Goal: Navigation & Orientation: Find specific page/section

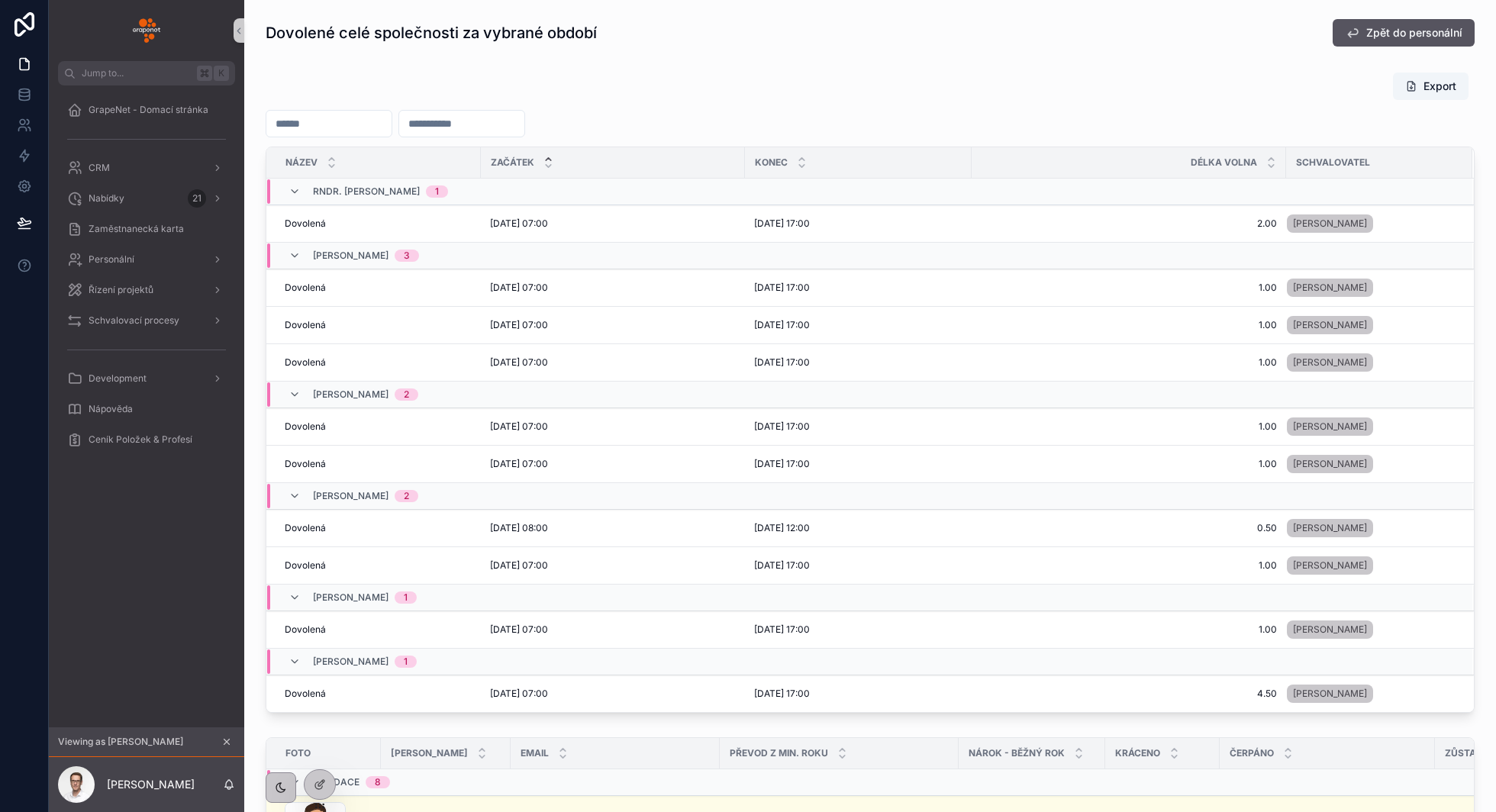
scroll to position [665, 0]
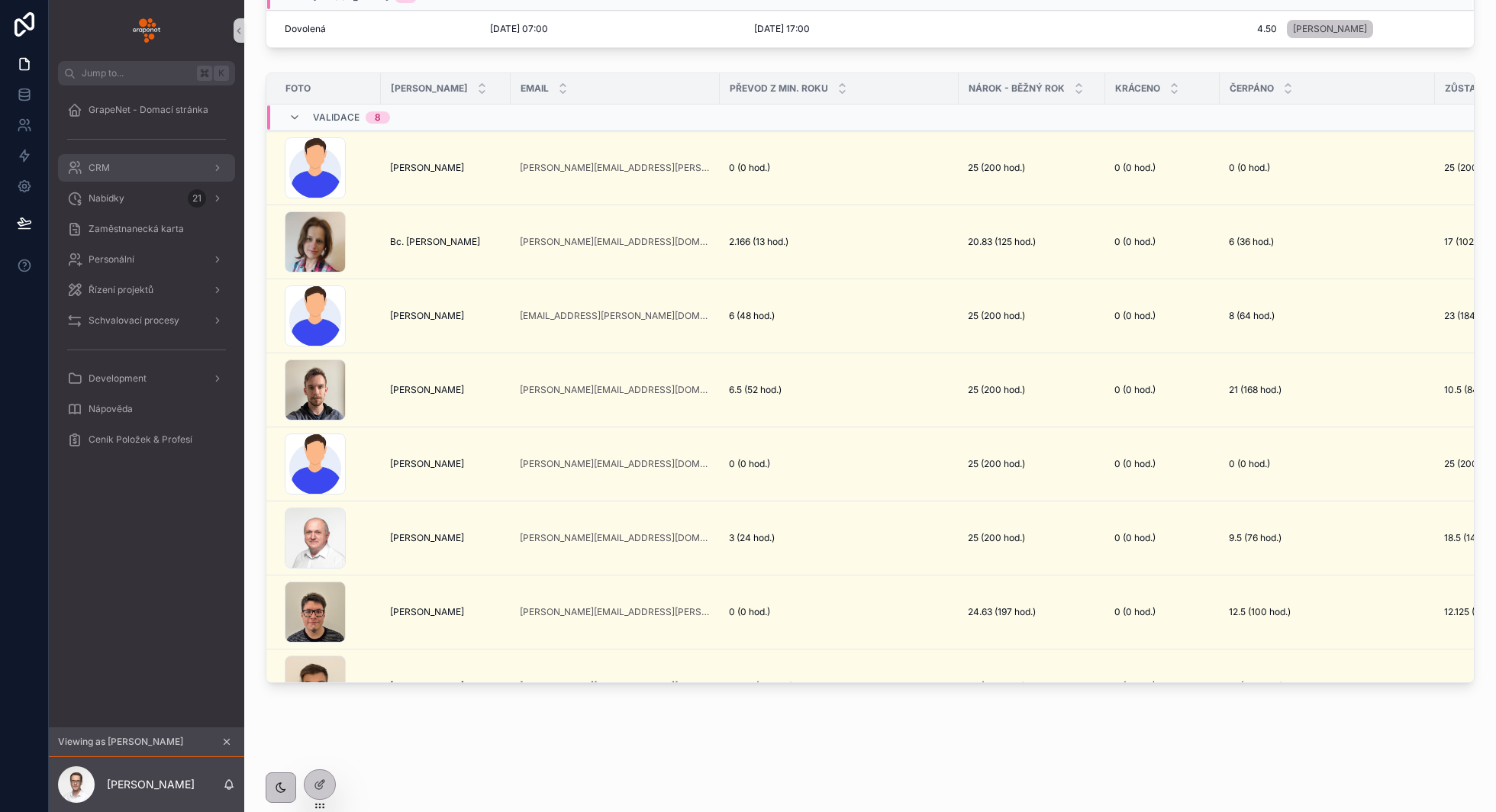
click at [110, 159] on div "CRM" at bounding box center [146, 167] width 158 height 25
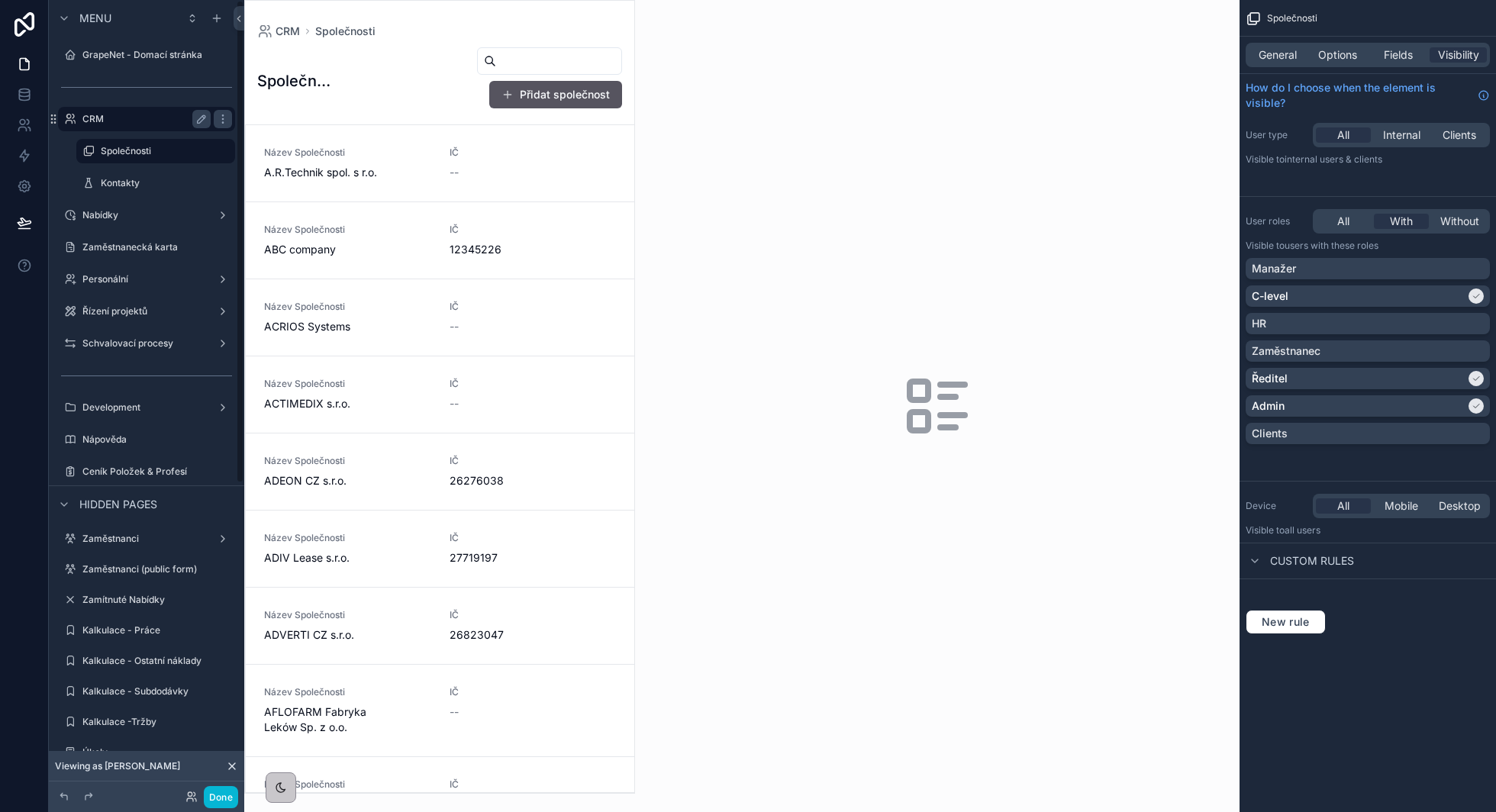
click at [136, 117] on label "CRM" at bounding box center [144, 119] width 122 height 12
click at [154, 114] on label "CRM" at bounding box center [144, 119] width 122 height 12
click at [1340, 36] on div "General Options Fields Visibility" at bounding box center [1368, 54] width 257 height 36
click at [1340, 56] on span "Options" at bounding box center [1339, 55] width 39 height 16
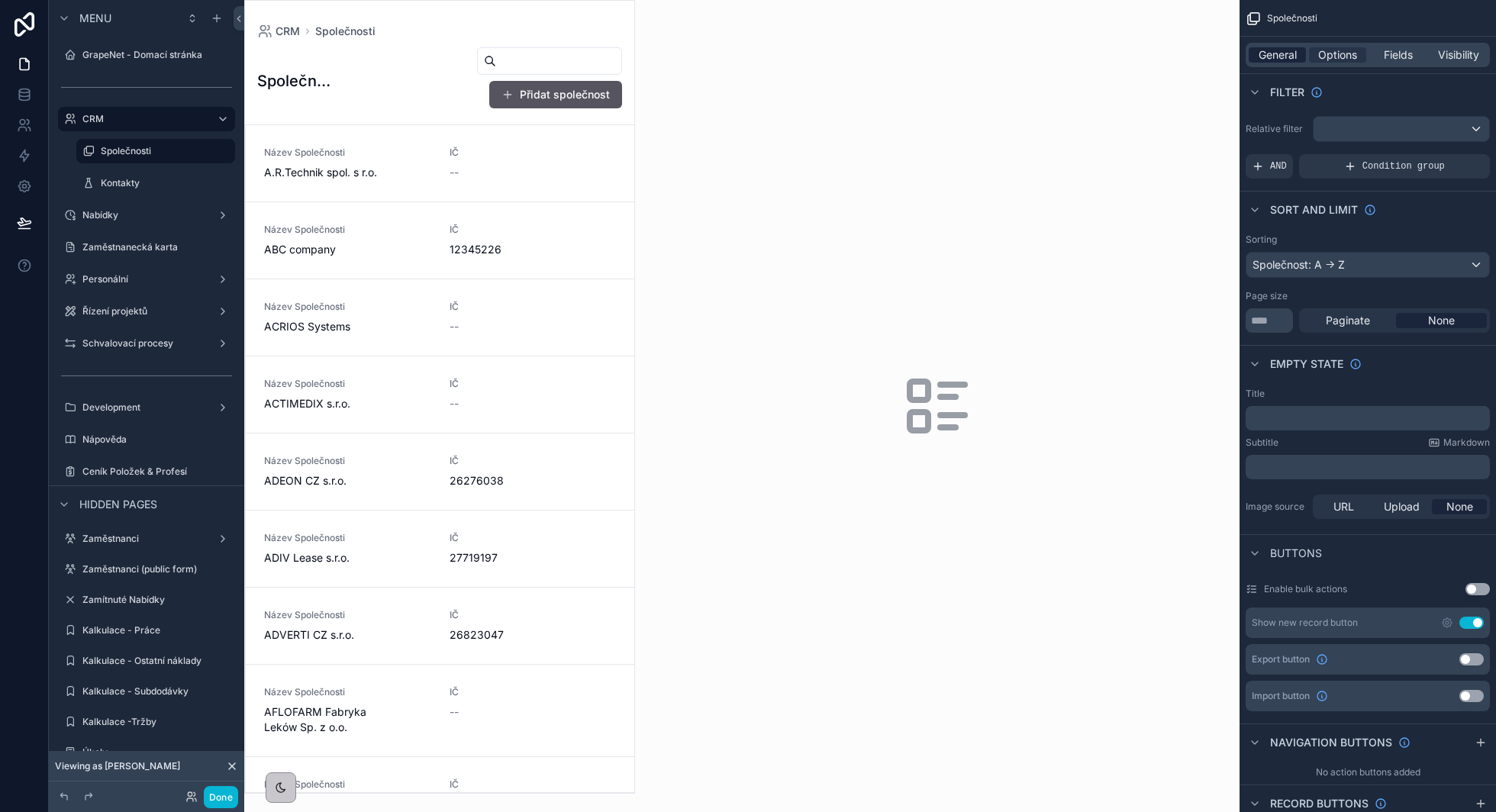
click at [1281, 58] on span "General" at bounding box center [1278, 55] width 38 height 16
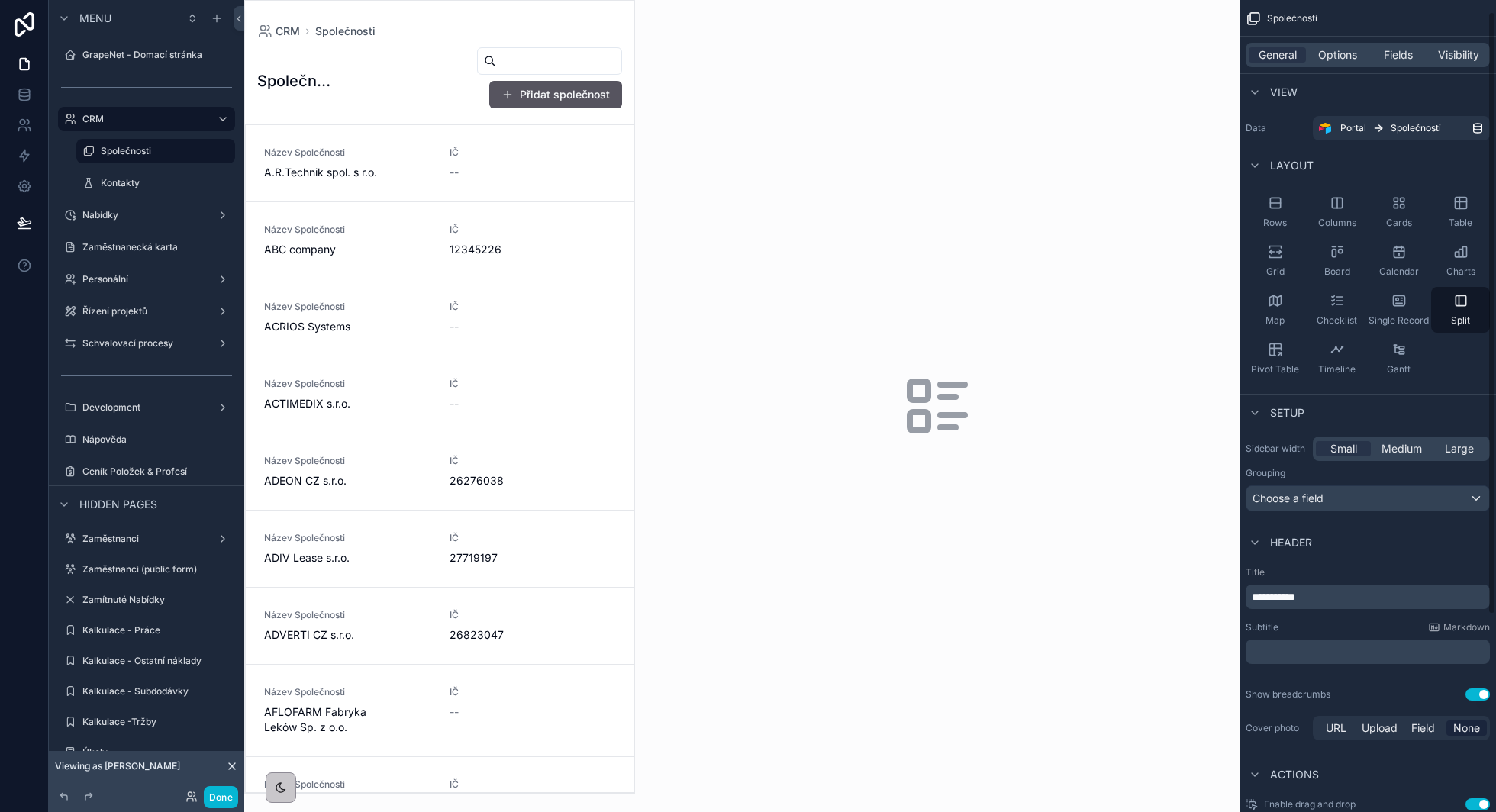
scroll to position [281, 0]
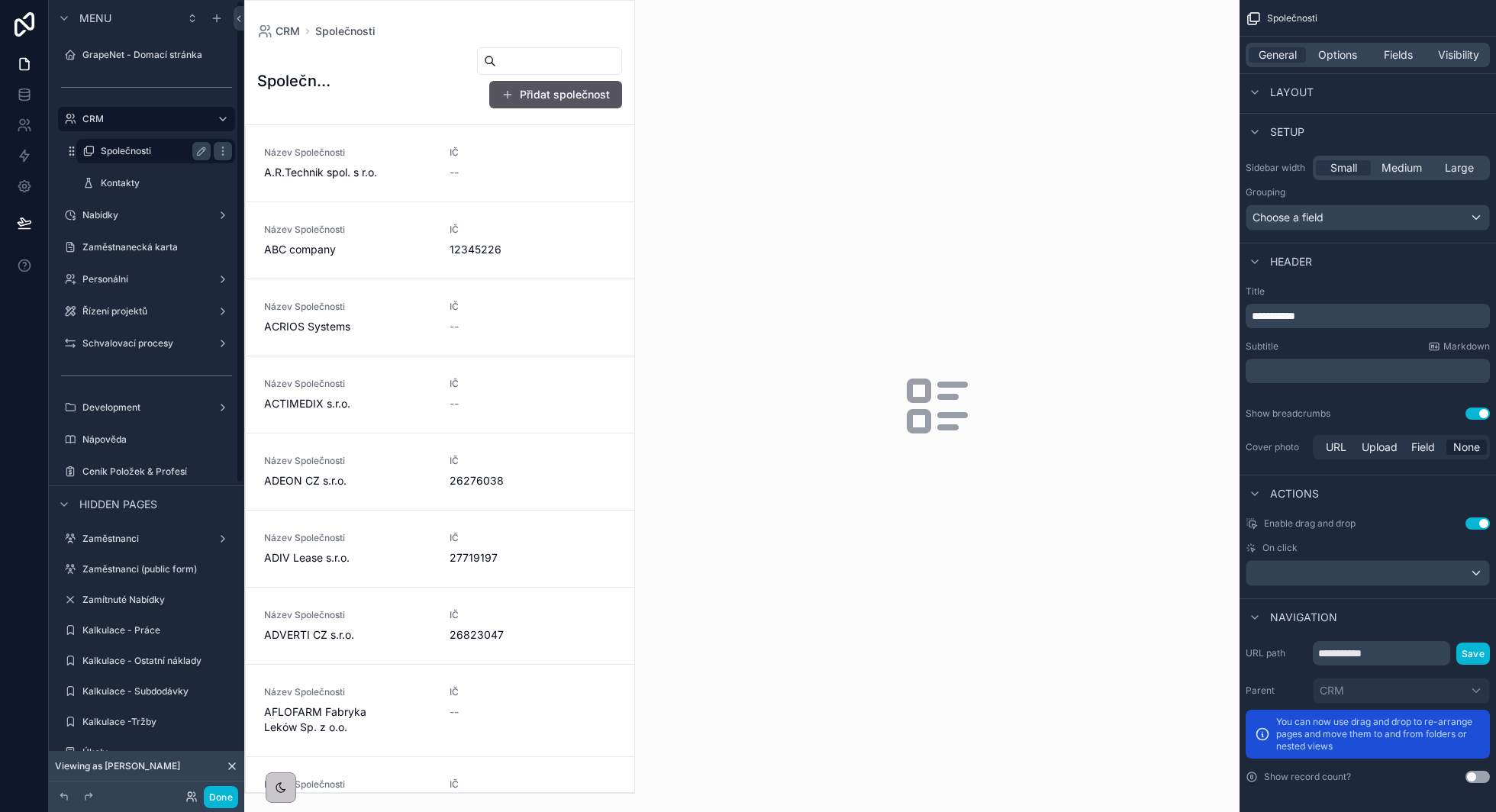
click at [159, 152] on label "Společnosti" at bounding box center [152, 151] width 103 height 12
click at [149, 182] on label "Kontakty" at bounding box center [152, 183] width 103 height 12
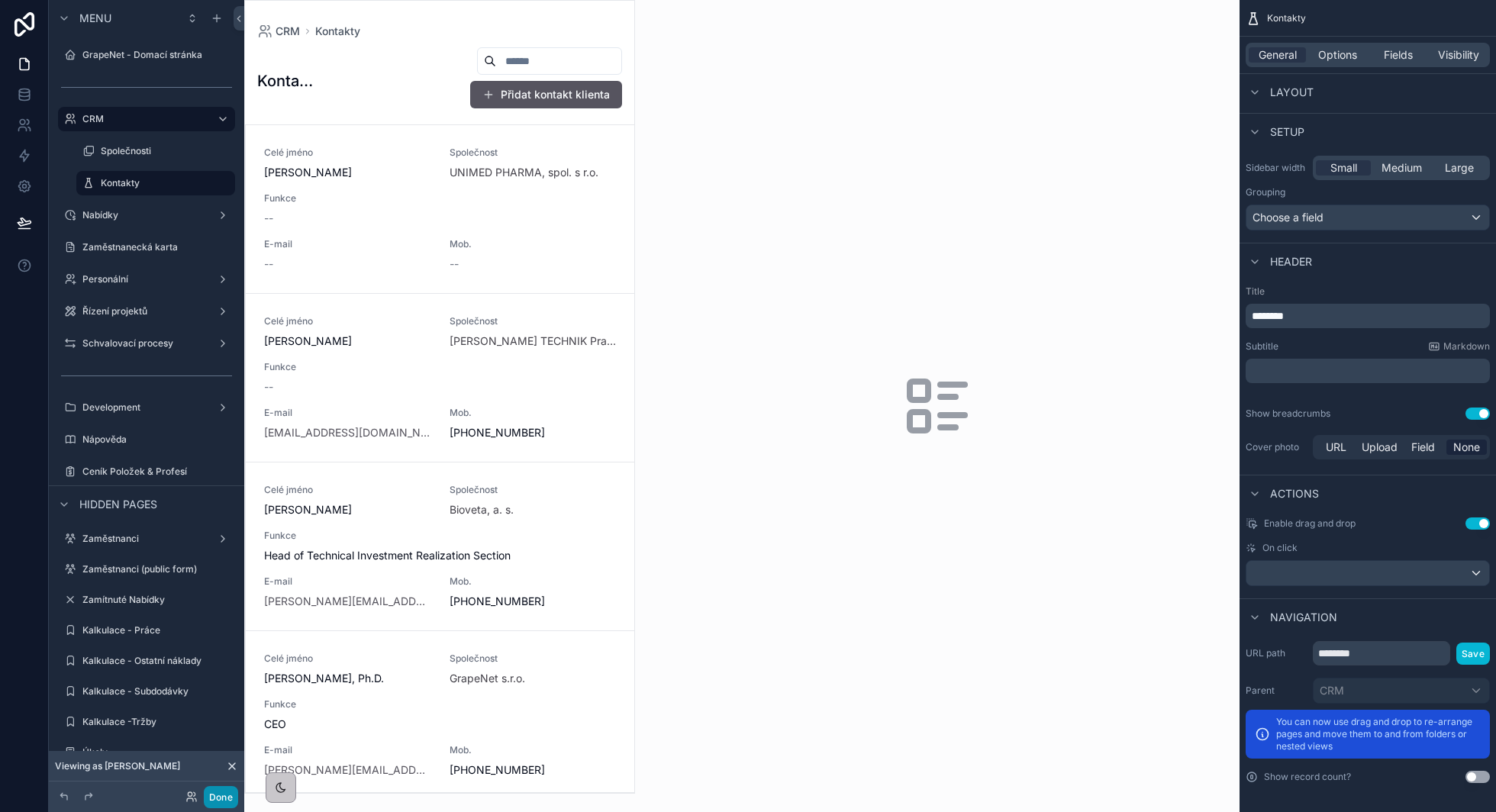
click at [219, 789] on button "Done" at bounding box center [220, 797] width 34 height 22
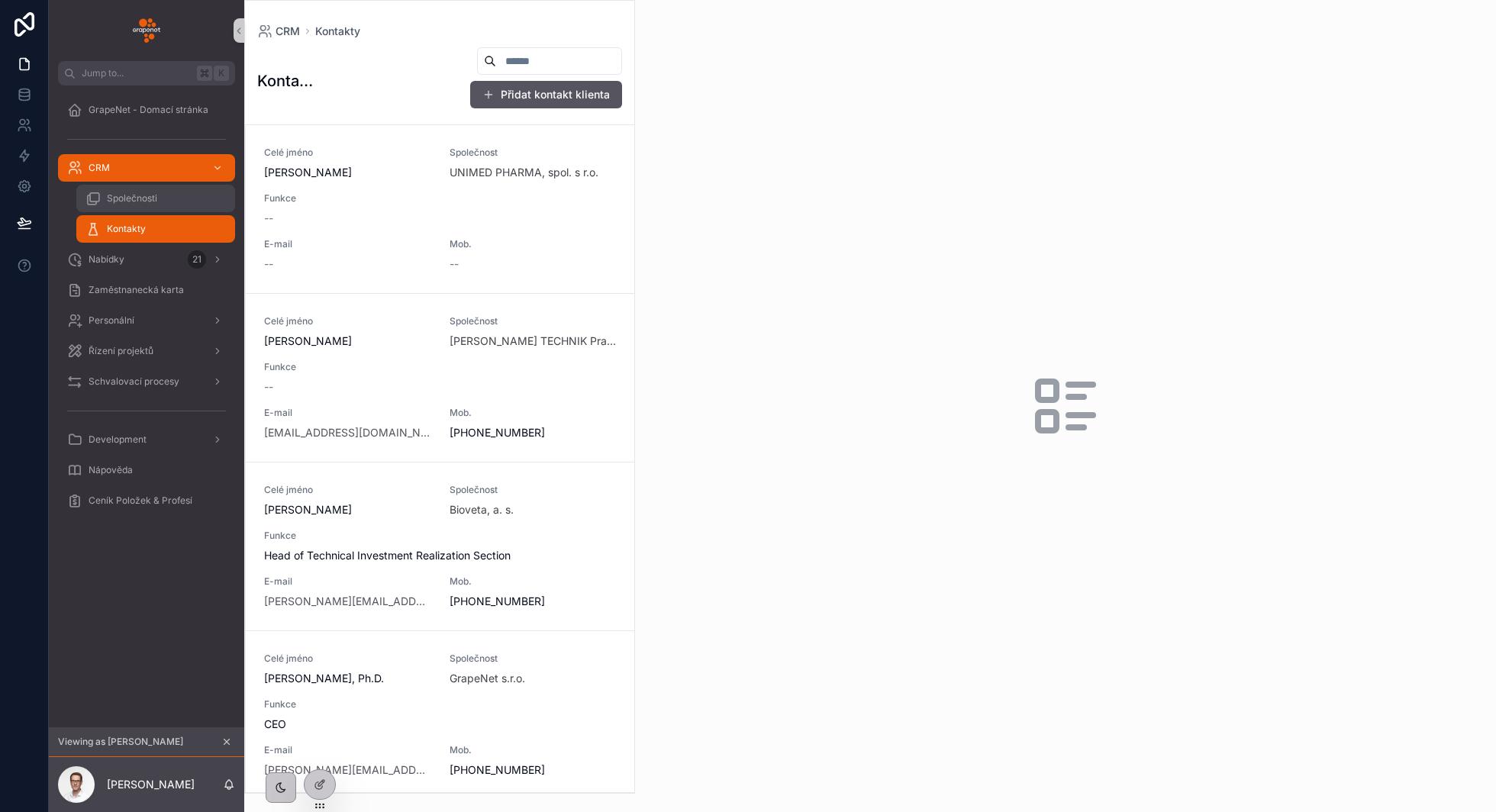
click at [156, 190] on div "Společnosti" at bounding box center [156, 198] width 141 height 25
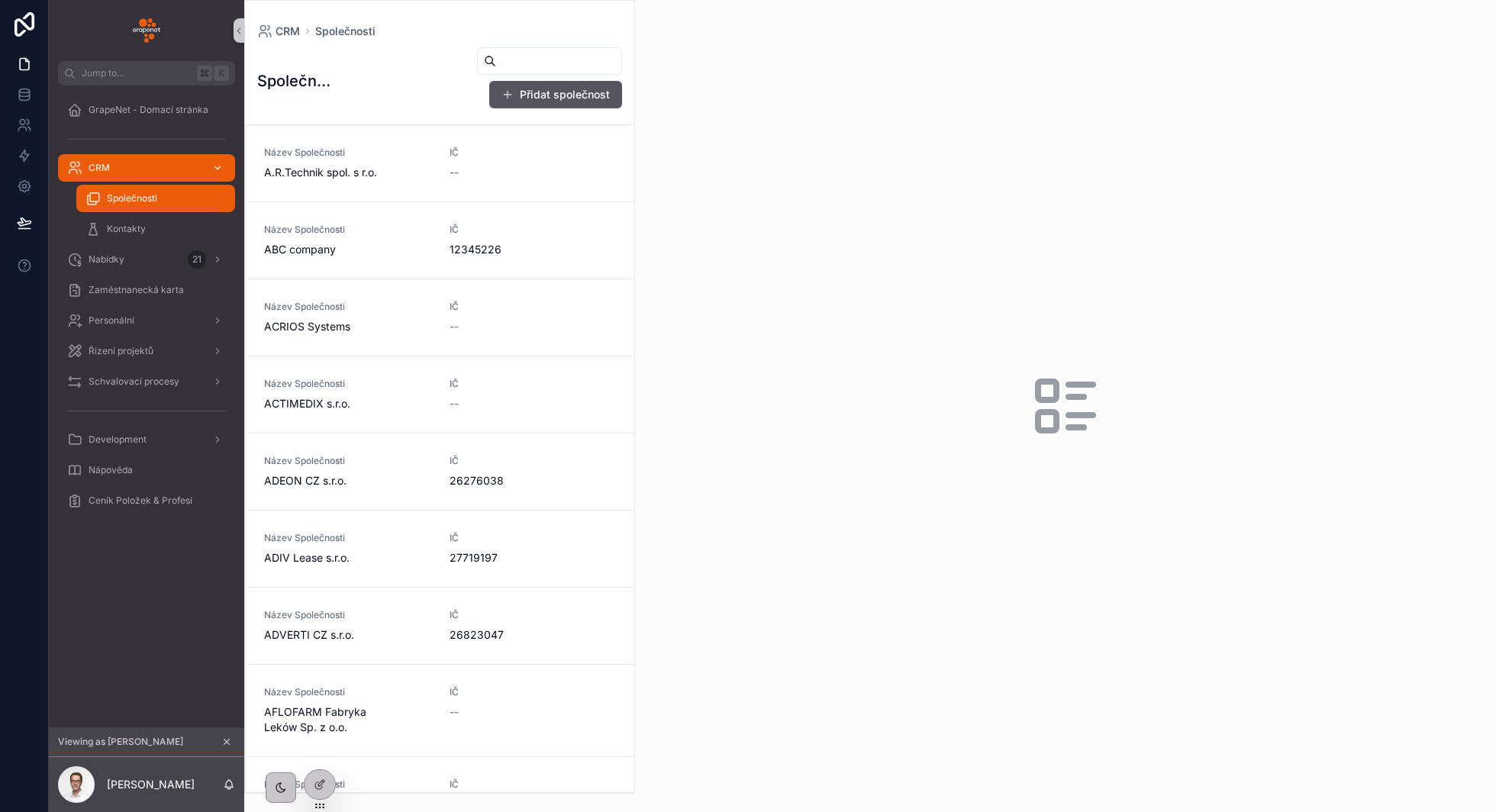
click at [158, 168] on div "CRM" at bounding box center [146, 167] width 158 height 25
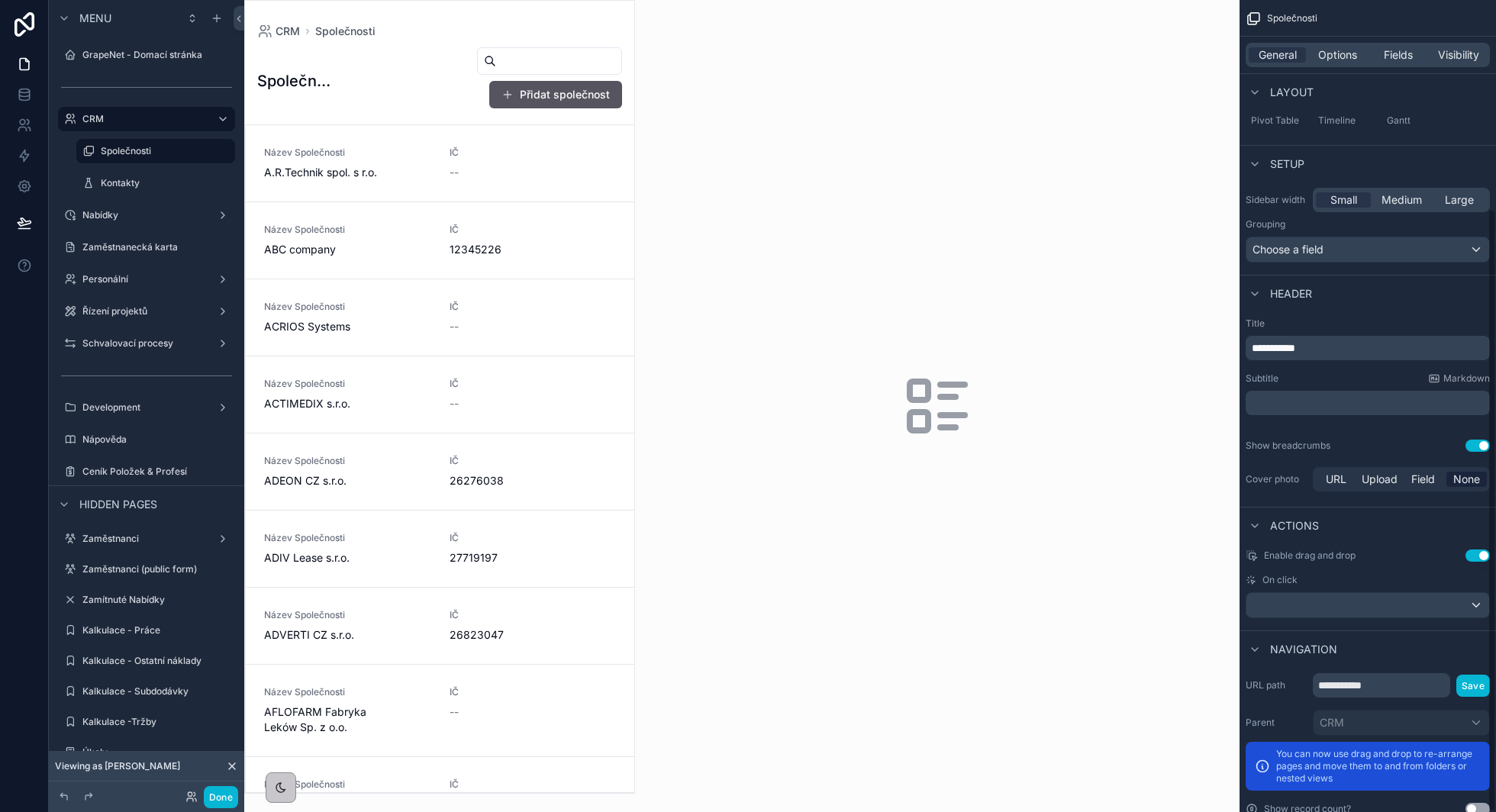
scroll to position [281, 0]
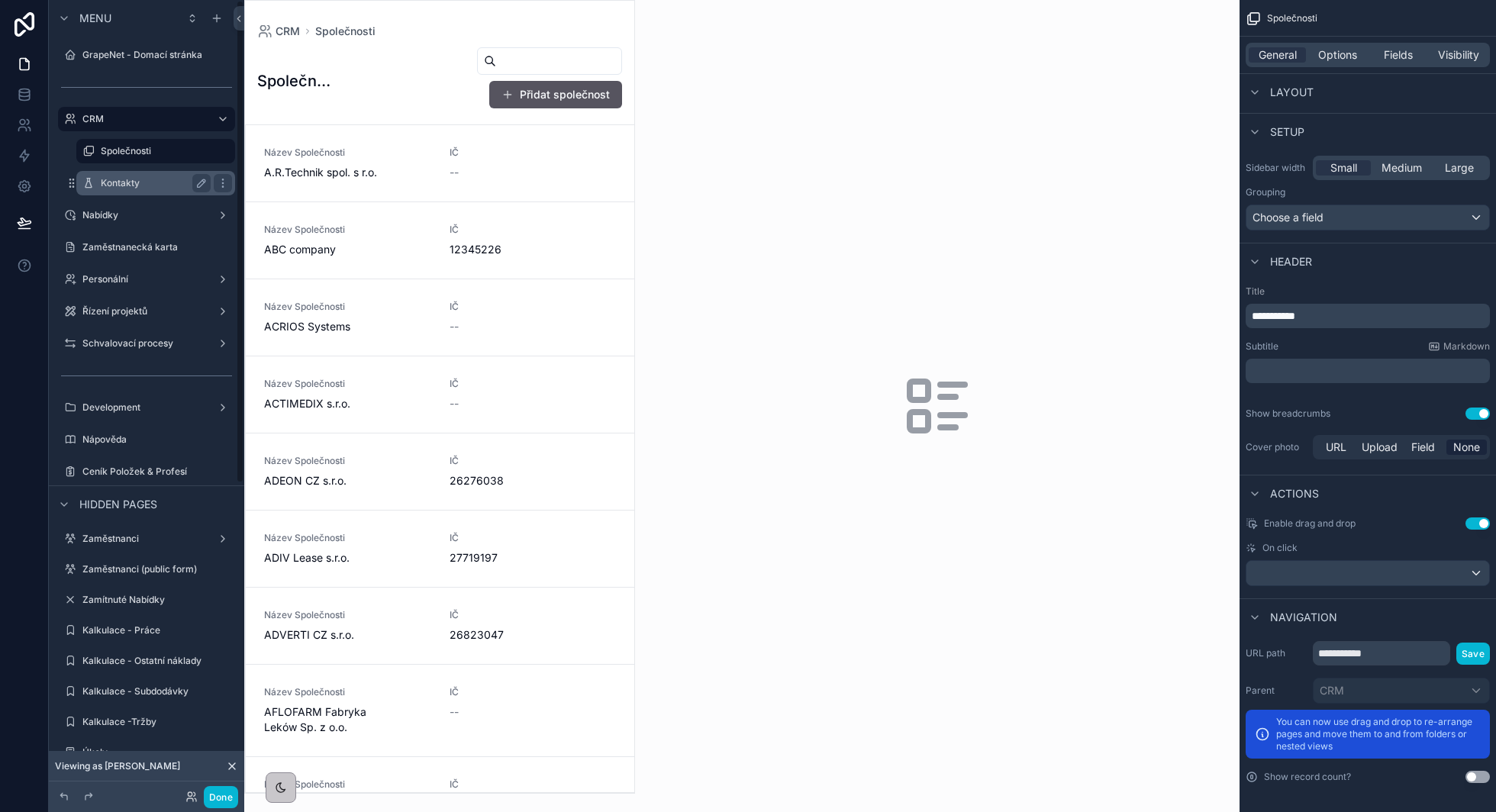
click at [135, 175] on div "Kontakty" at bounding box center [156, 183] width 110 height 19
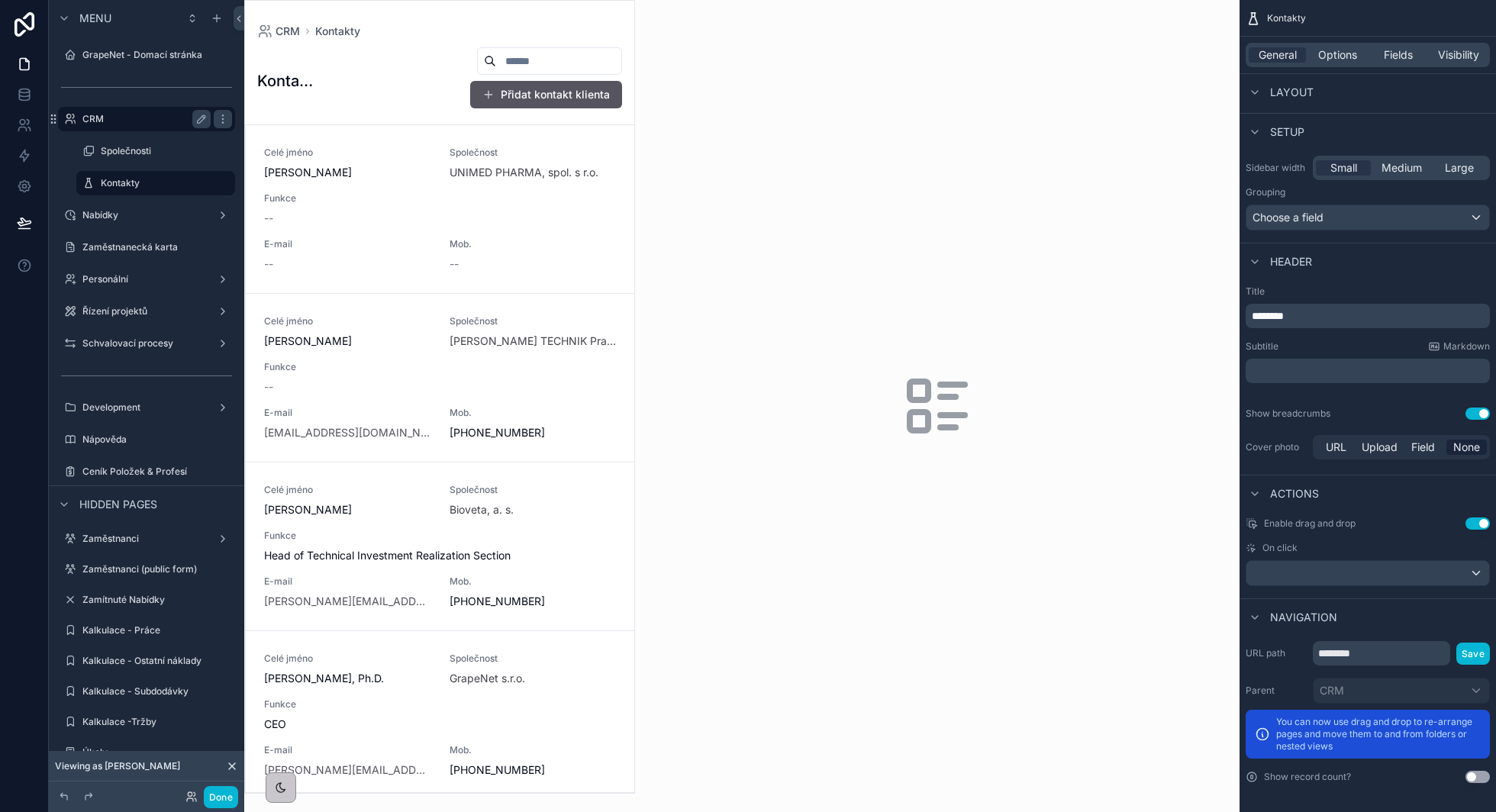
click at [150, 114] on label "CRM" at bounding box center [144, 119] width 122 height 12
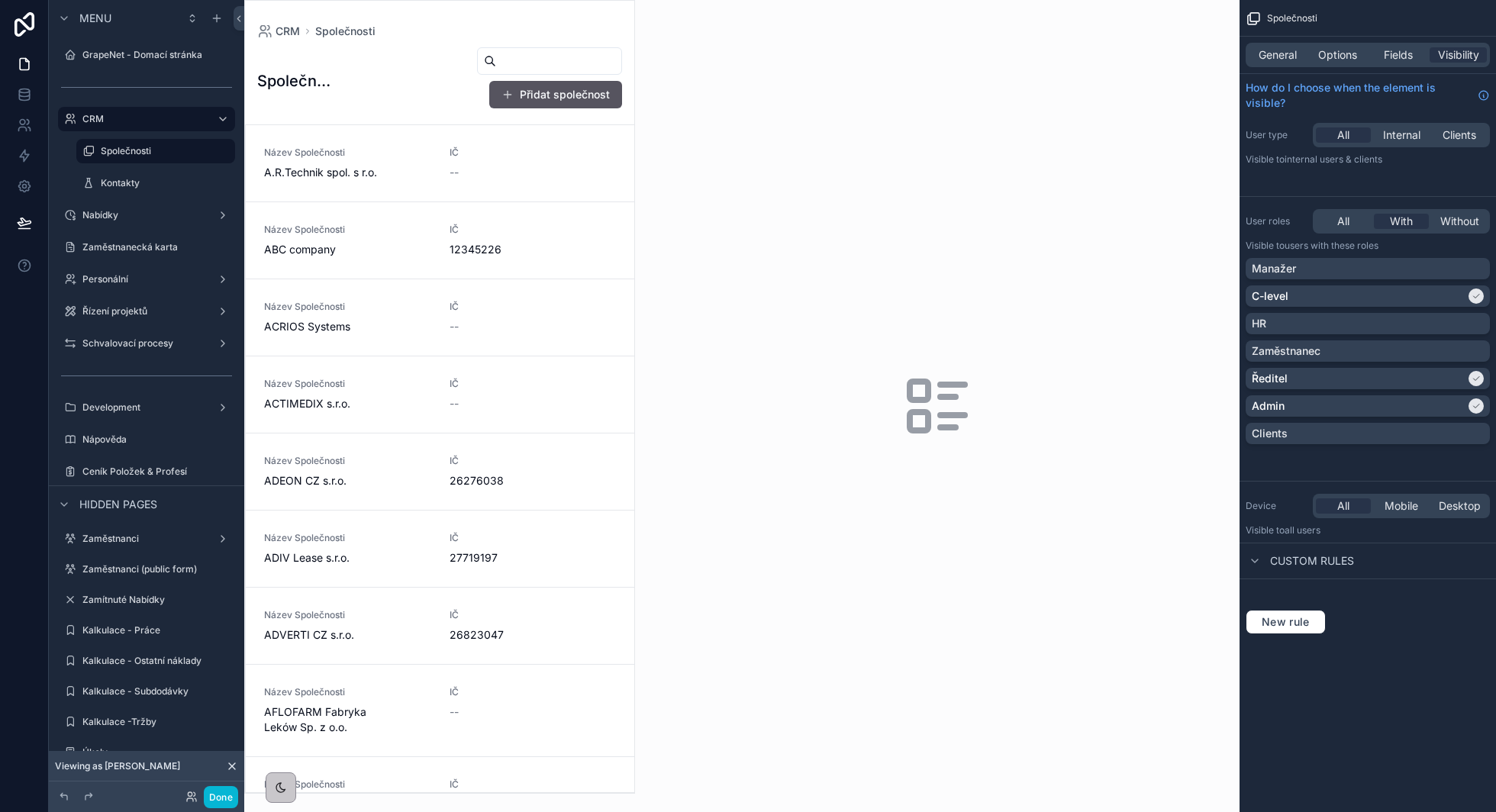
click at [405, 170] on div "scrollable content" at bounding box center [440, 397] width 390 height 792
click at [223, 797] on button "Done" at bounding box center [220, 797] width 34 height 22
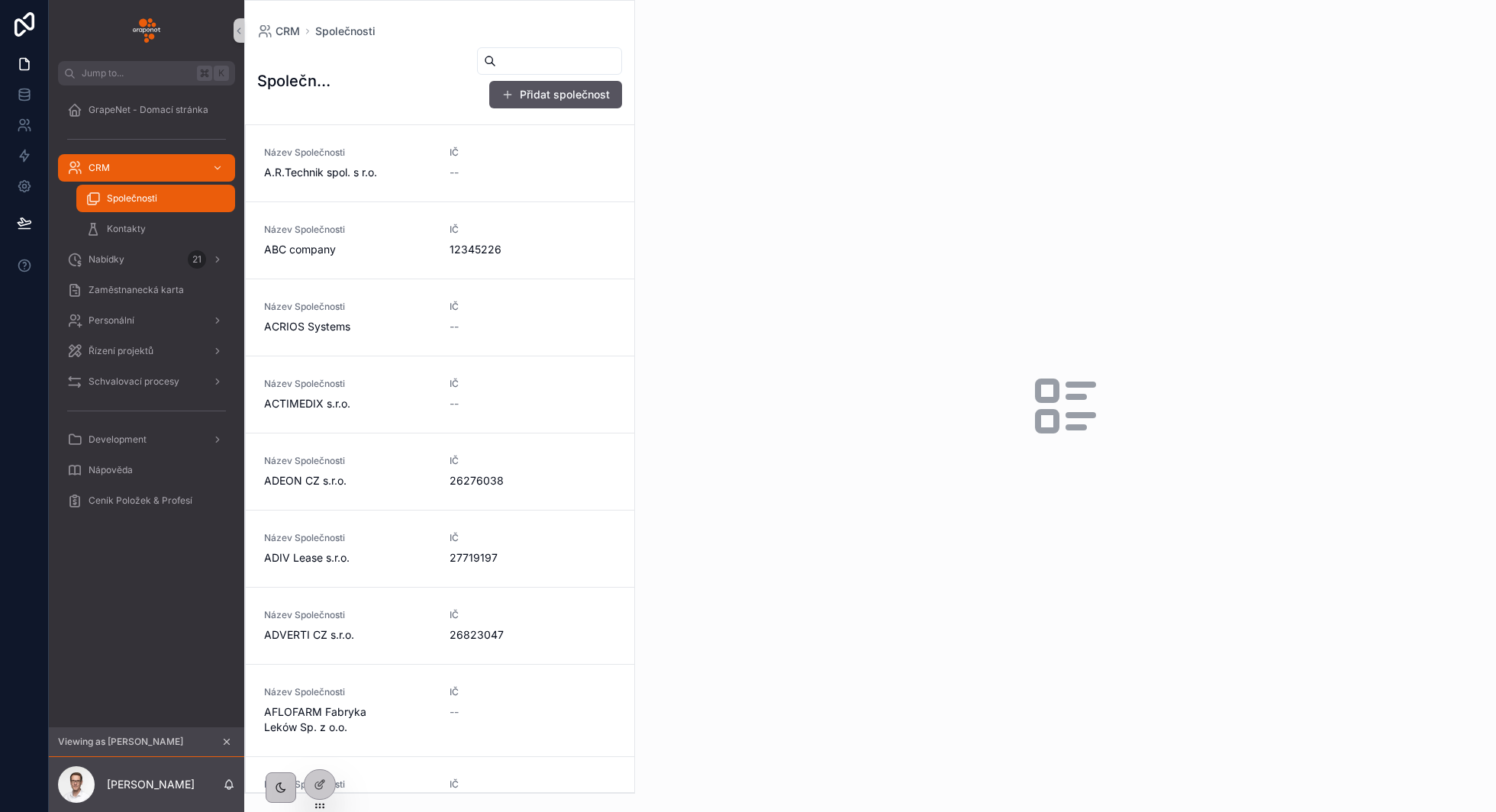
click at [226, 745] on icon "scrollable content" at bounding box center [226, 742] width 11 height 11
click at [484, 168] on div "--" at bounding box center [502, 173] width 105 height 16
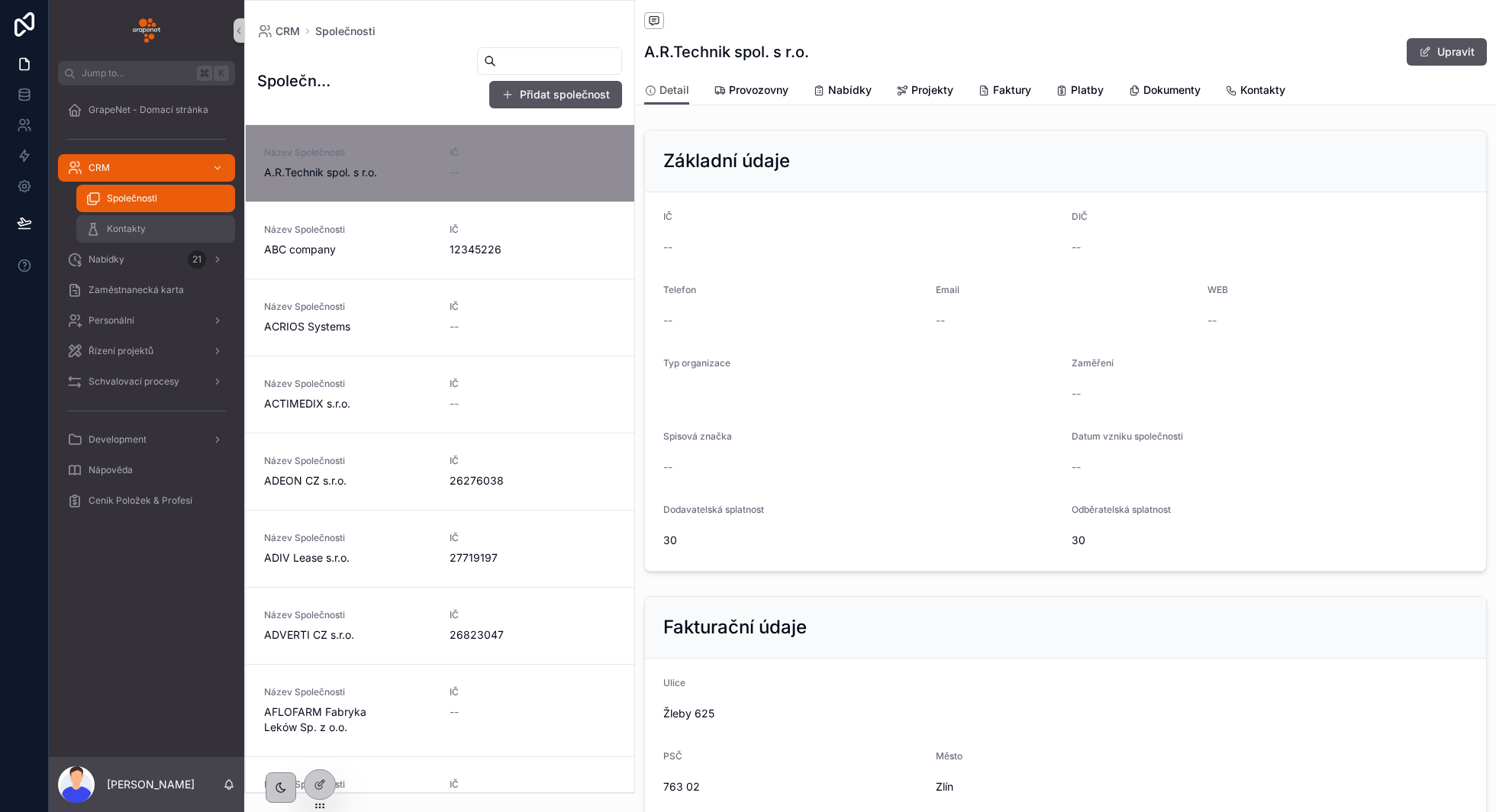
click at [166, 233] on div "Kontakty" at bounding box center [156, 228] width 141 height 25
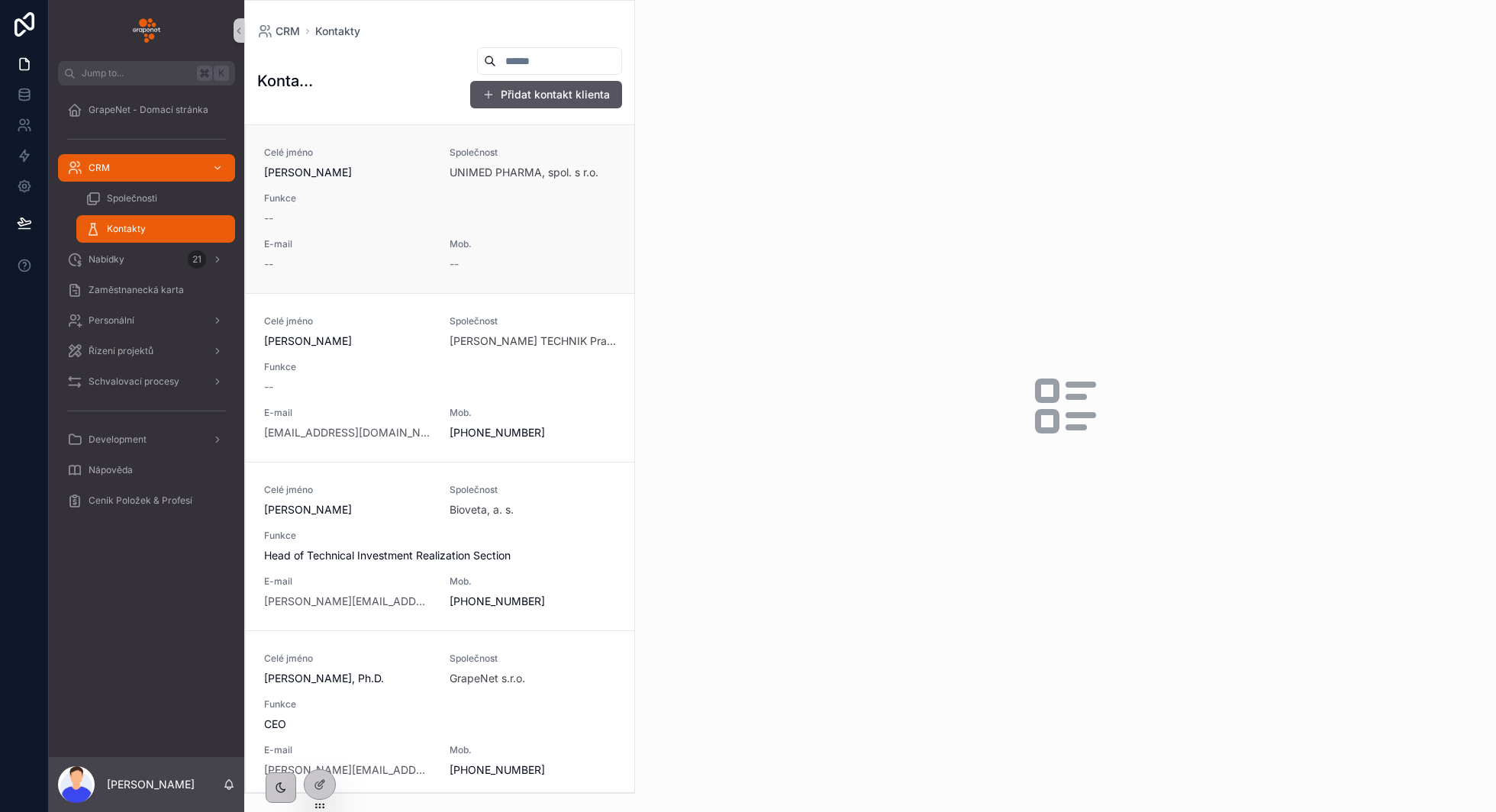
click at [532, 234] on div "Celé jméno [PERSON_NAME] Společnost UNIMED PHARMA, spol. s r.o. Funkce -- E-mai…" at bounding box center [440, 209] width 352 height 125
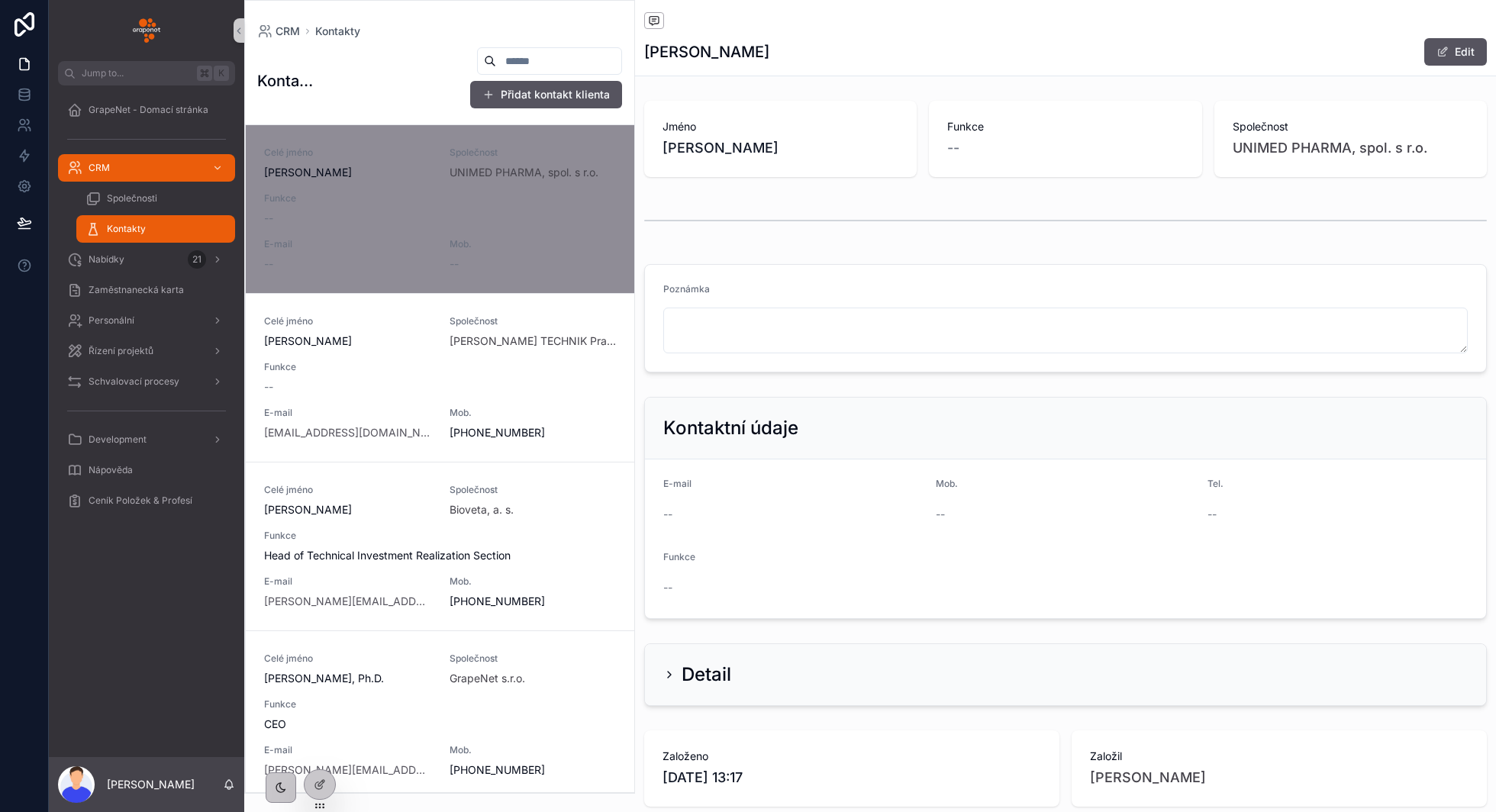
click at [686, 673] on h2 "Detail" at bounding box center [707, 674] width 49 height 25
click at [672, 675] on icon "scrollable content" at bounding box center [669, 675] width 12 height 12
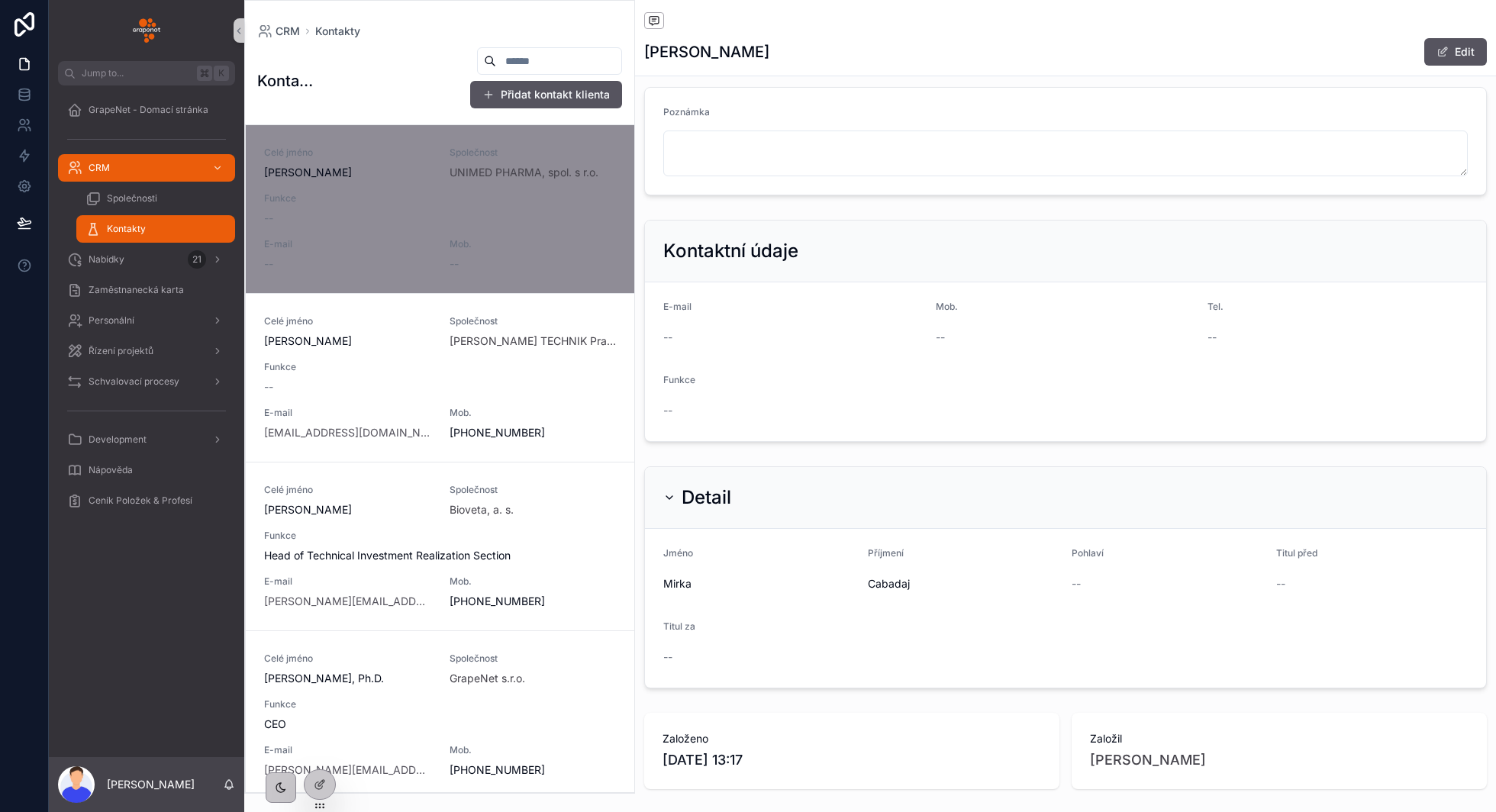
scroll to position [178, 0]
click at [673, 506] on div "Detail" at bounding box center [697, 497] width 68 height 25
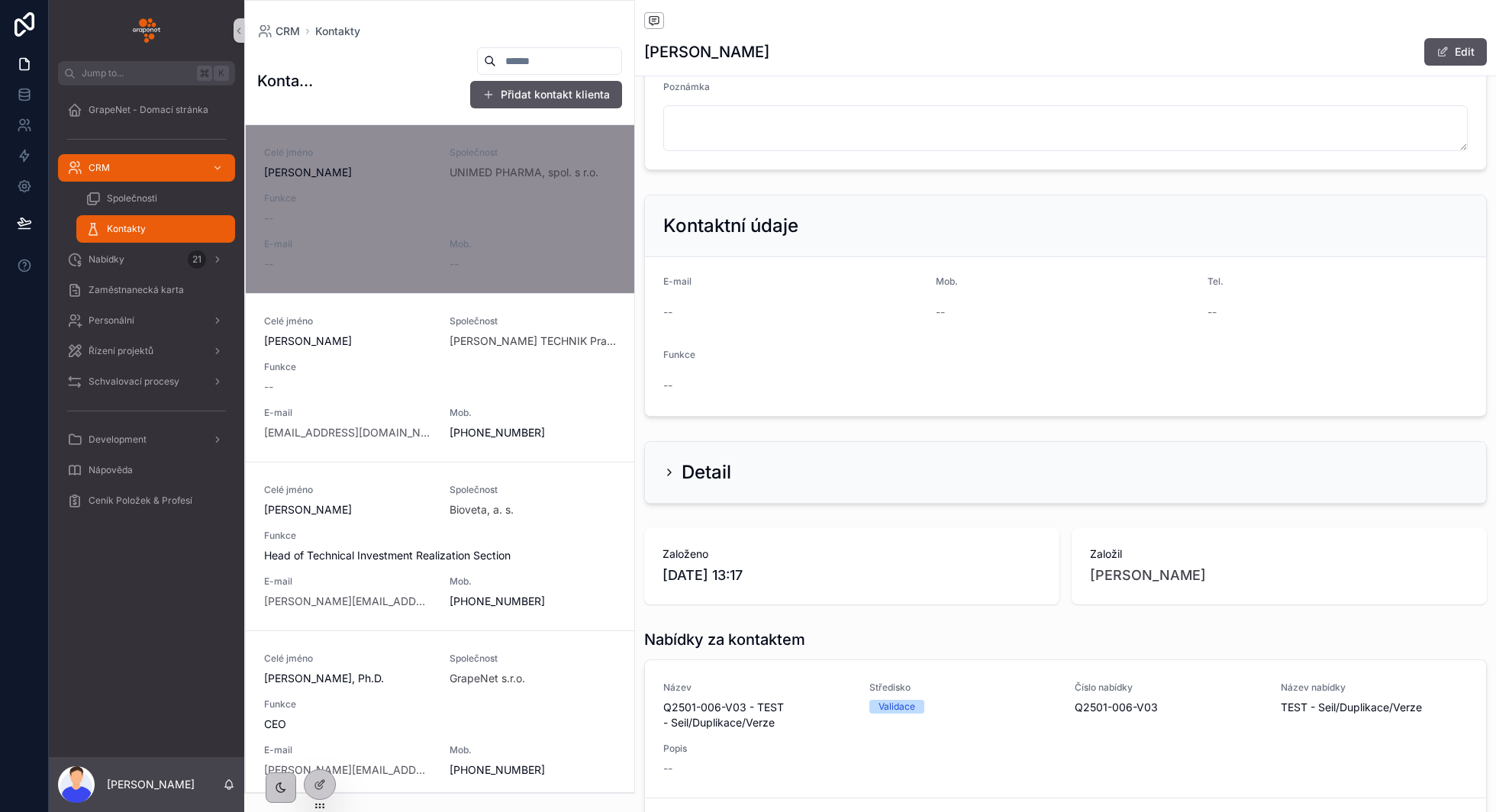
scroll to position [0, 0]
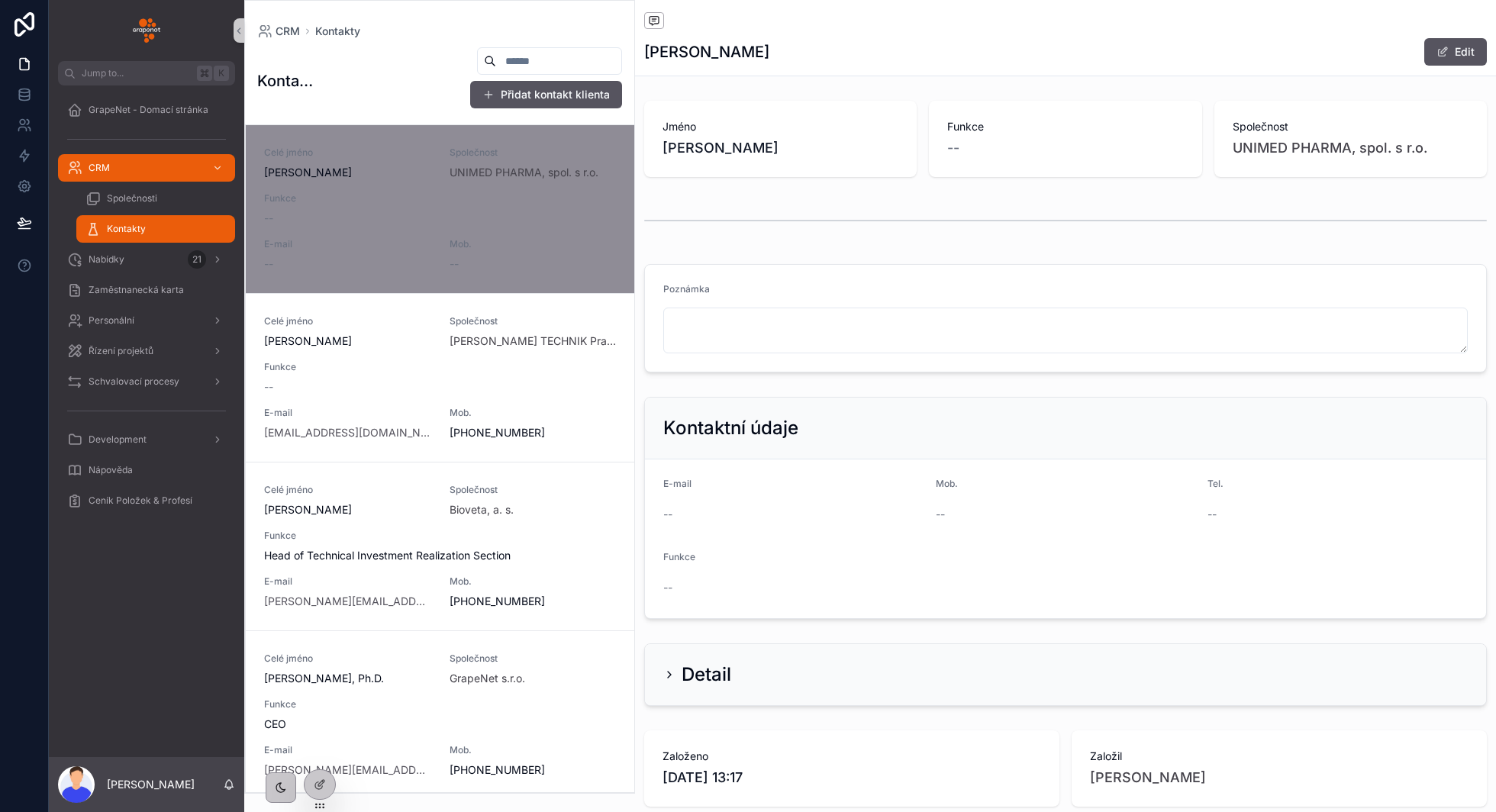
click at [768, 242] on div "scrollable content" at bounding box center [1065, 220] width 861 height 50
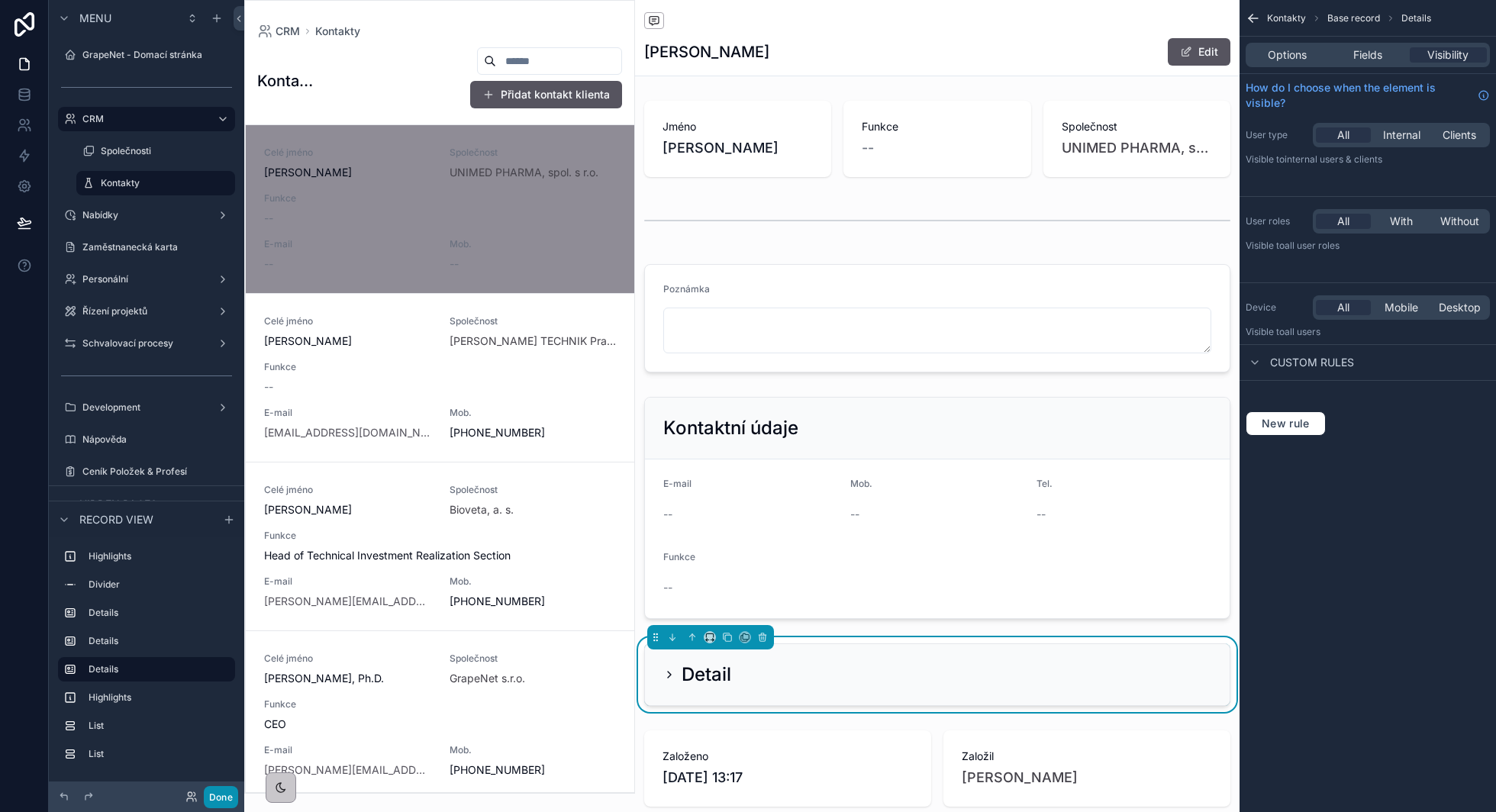
click at [218, 796] on button "Done" at bounding box center [220, 797] width 34 height 22
